Goal: Information Seeking & Learning: Find specific fact

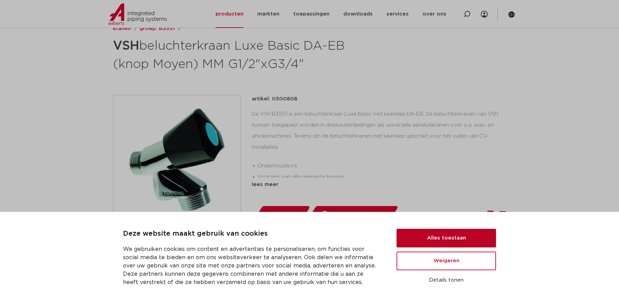
click at [460, 243] on button "Alles toestaan" at bounding box center [445, 238] width 99 height 19
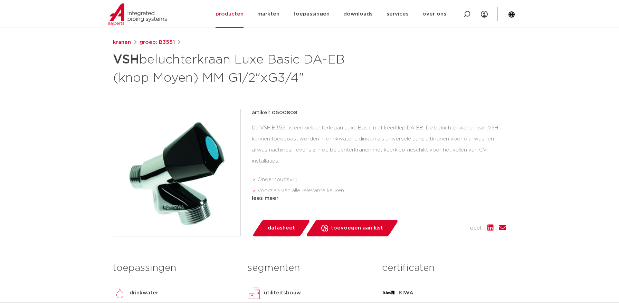
scroll to position [82, 0]
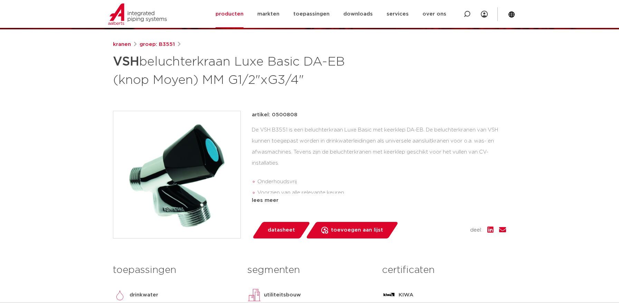
drag, startPoint x: 252, startPoint y: 116, endPoint x: 321, endPoint y: 116, distance: 68.4
click at [321, 116] on div "artikel: 0500808" at bounding box center [379, 115] width 254 height 8
copy p "artikel: 0500808"
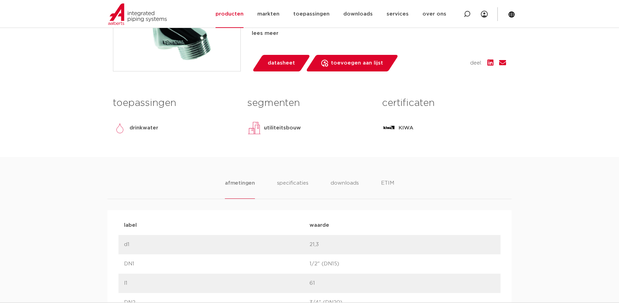
scroll to position [0, 0]
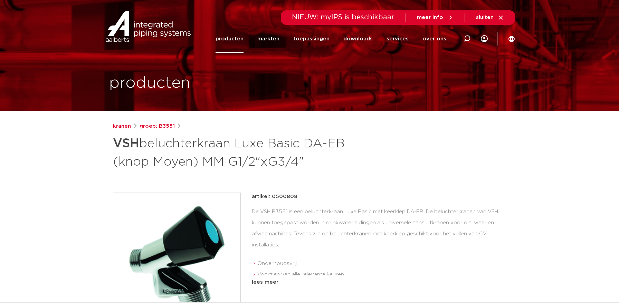
click at [272, 287] on div "artikel: 0500808 De VSH B3551 is een beluchterkraan Luxe Basic met keerklep DA-…" at bounding box center [379, 257] width 254 height 128
click at [278, 278] on div "lees meer" at bounding box center [379, 282] width 254 height 8
click at [290, 199] on p "artikel: 0500808" at bounding box center [275, 197] width 46 height 8
copy p "0500808"
